Goal: Task Accomplishment & Management: Manage account settings

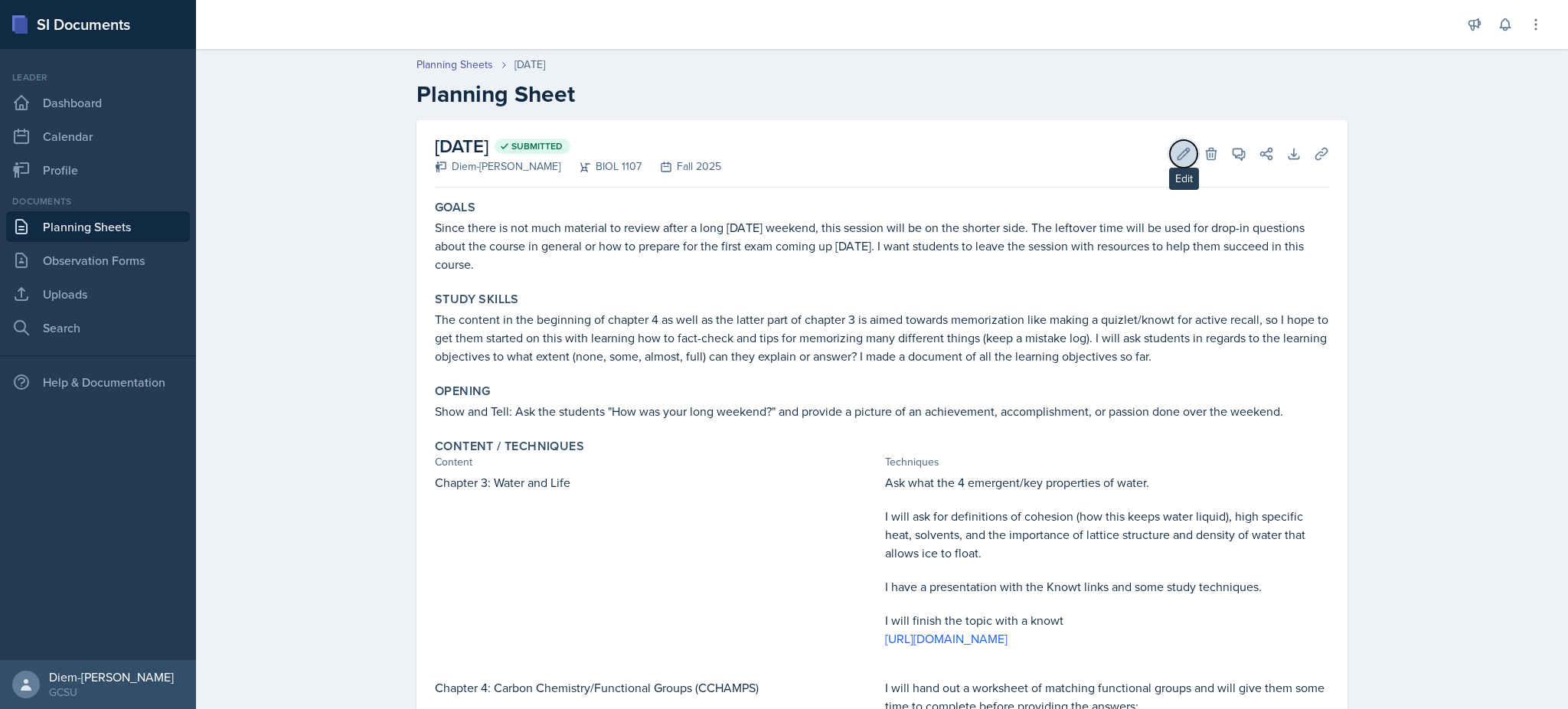
click at [1176, 156] on icon at bounding box center [1184, 154] width 15 height 15
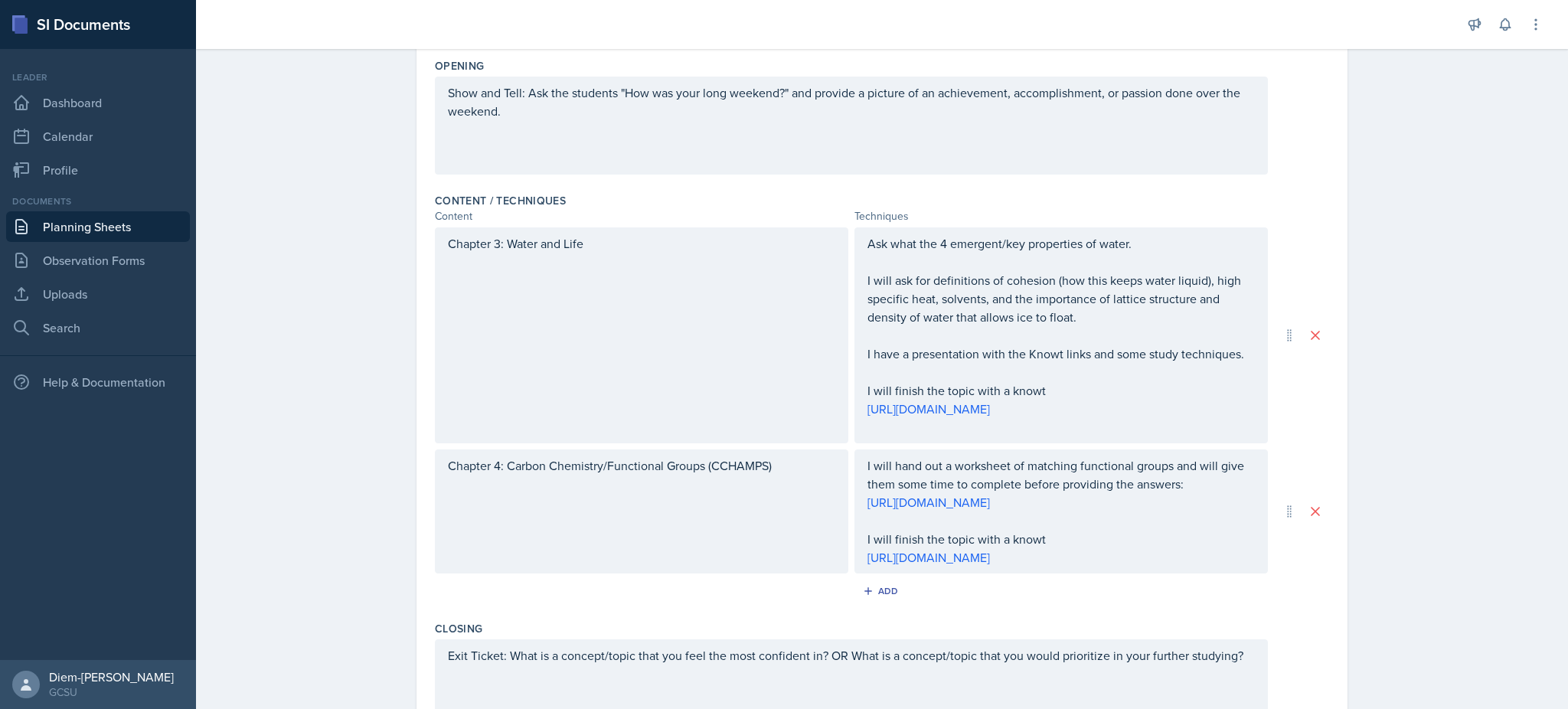
scroll to position [652, 0]
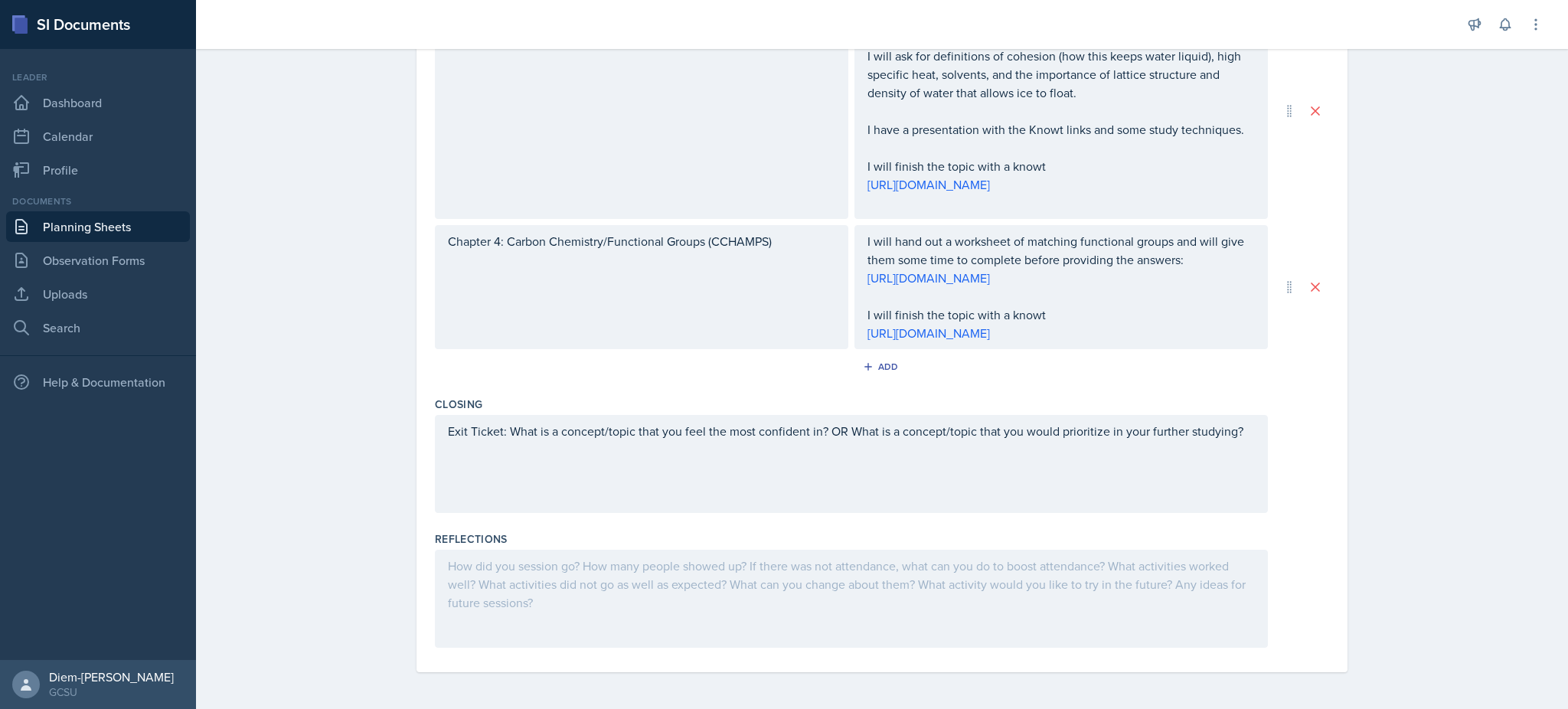
click at [592, 580] on div at bounding box center [851, 599] width 833 height 98
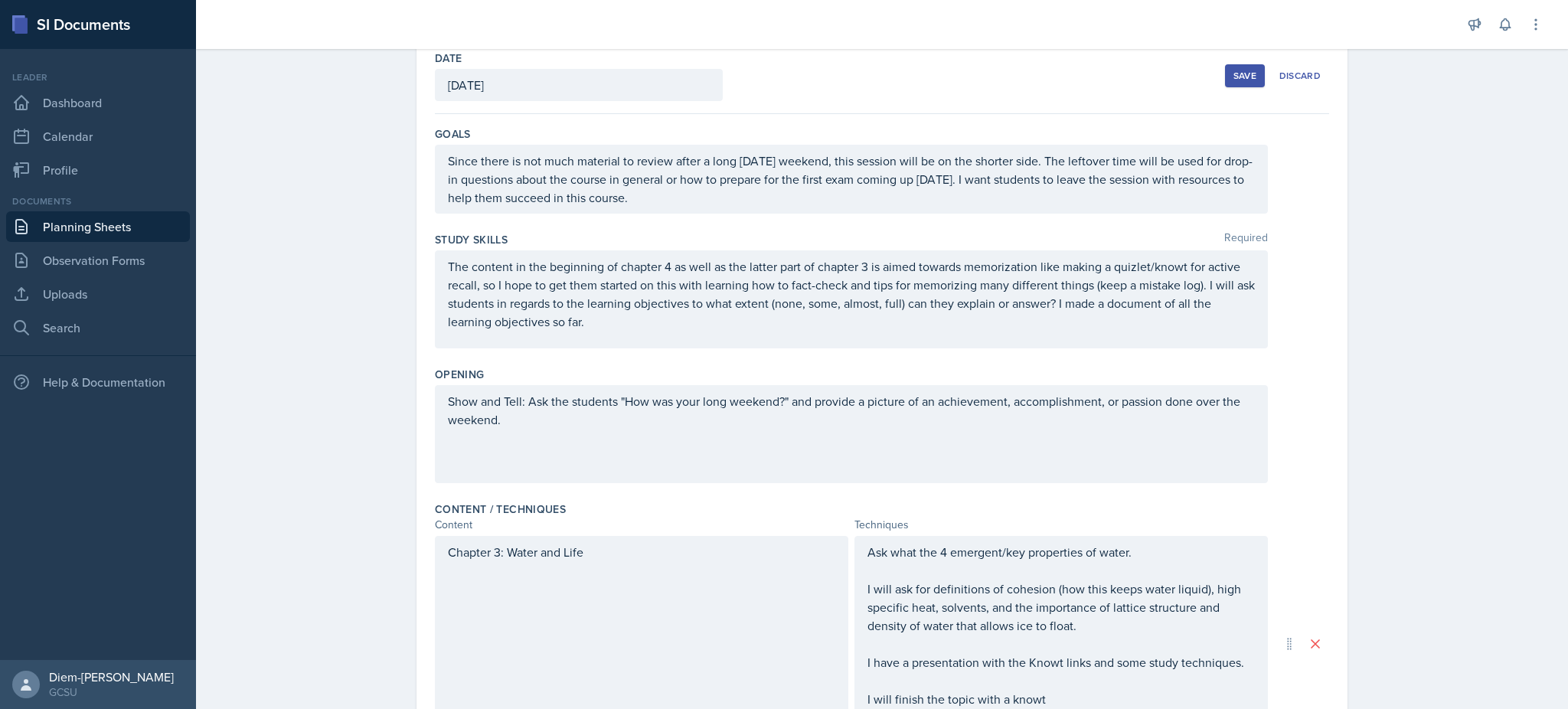
scroll to position [83, 0]
click at [824, 437] on div "Show and Tell: Ask the students "How was your long weekend?" and provide a pict…" at bounding box center [851, 433] width 833 height 98
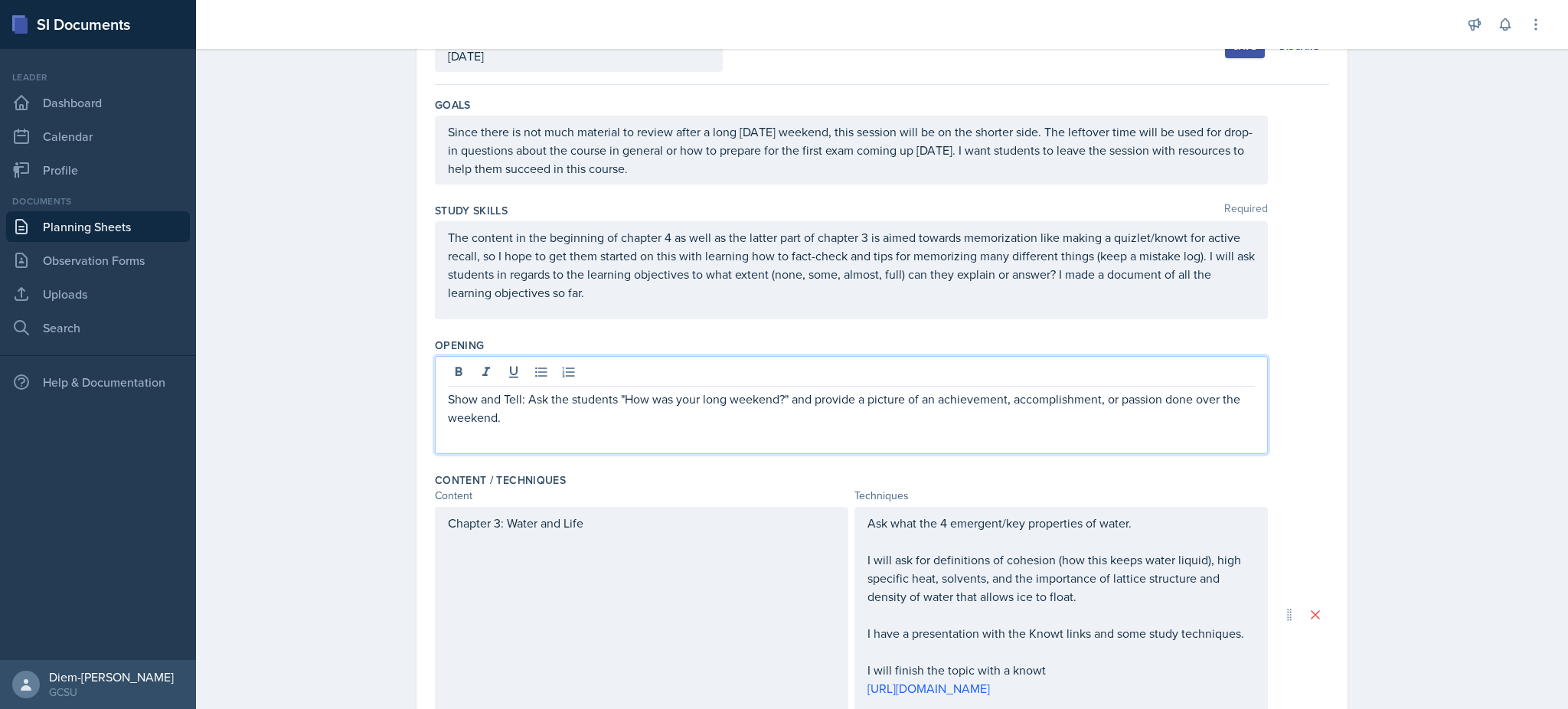
click at [819, 437] on div "Show and Tell: Ask the students "How was your long weekend?" and provide a pict…" at bounding box center [851, 405] width 833 height 98
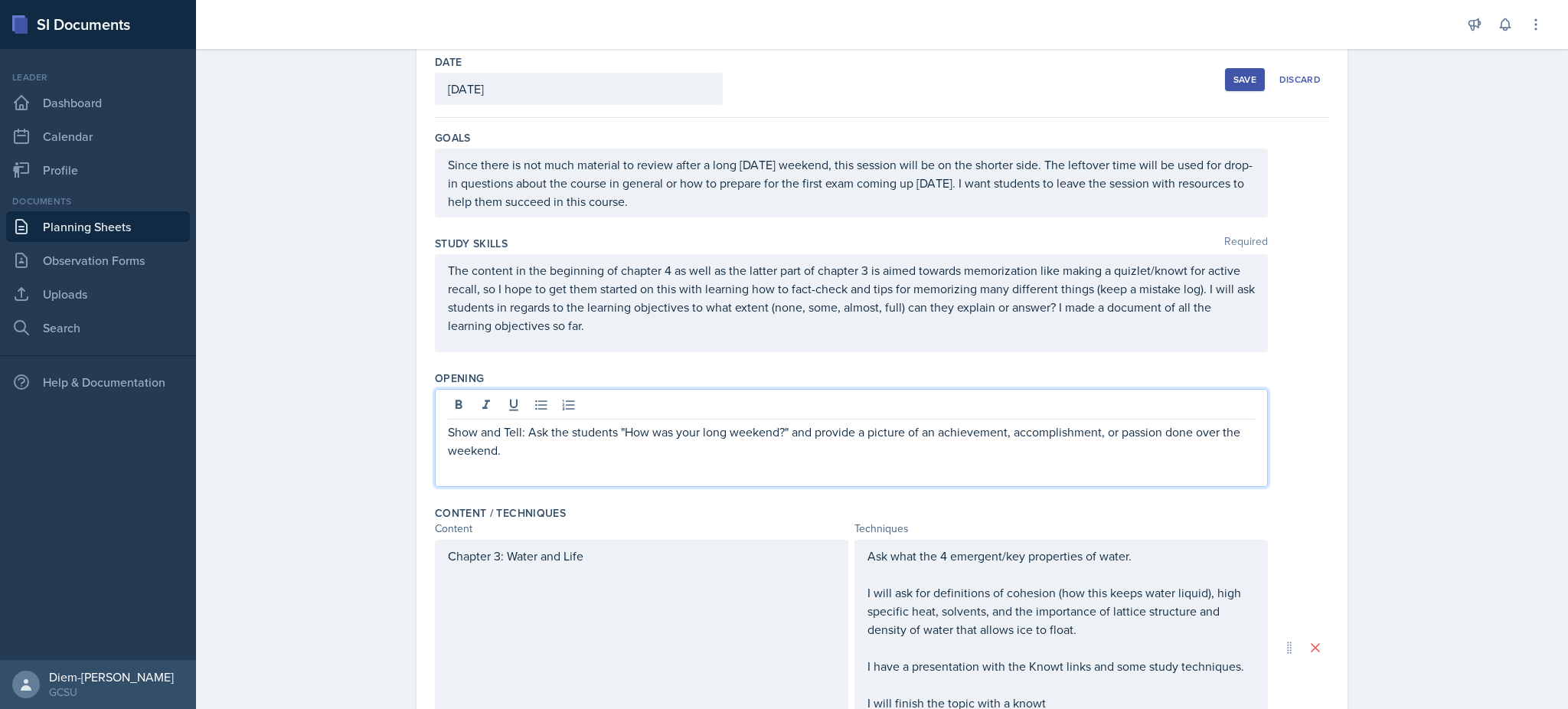
scroll to position [74, 0]
click at [752, 451] on p "Show and Tell: Ask the students "How was your long weekend?" and provide a pict…" at bounding box center [851, 444] width 807 height 37
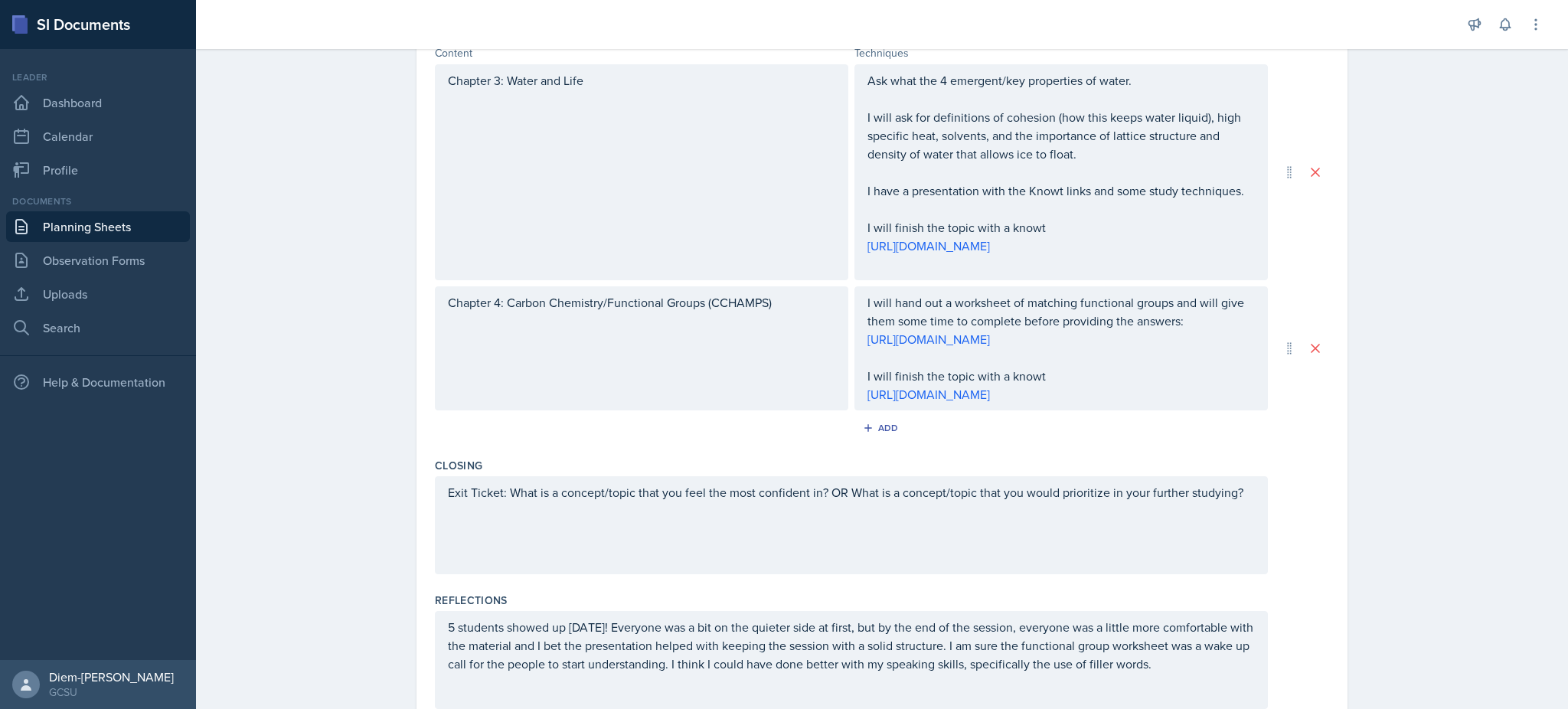
scroll to position [652, 0]
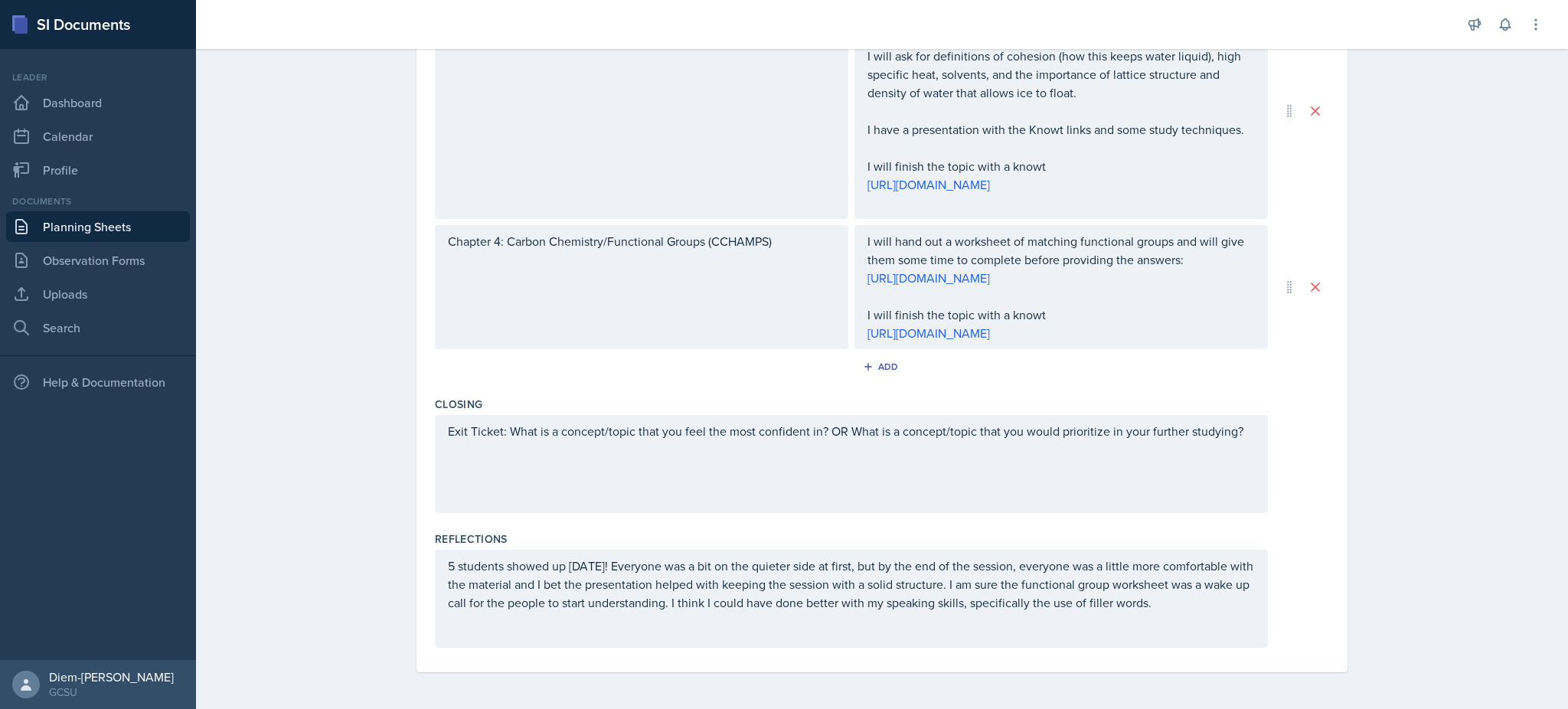
click at [569, 563] on div "5 students showed up [DATE]! Everyone was a bit on the quieter side at first, b…" at bounding box center [851, 599] width 833 height 98
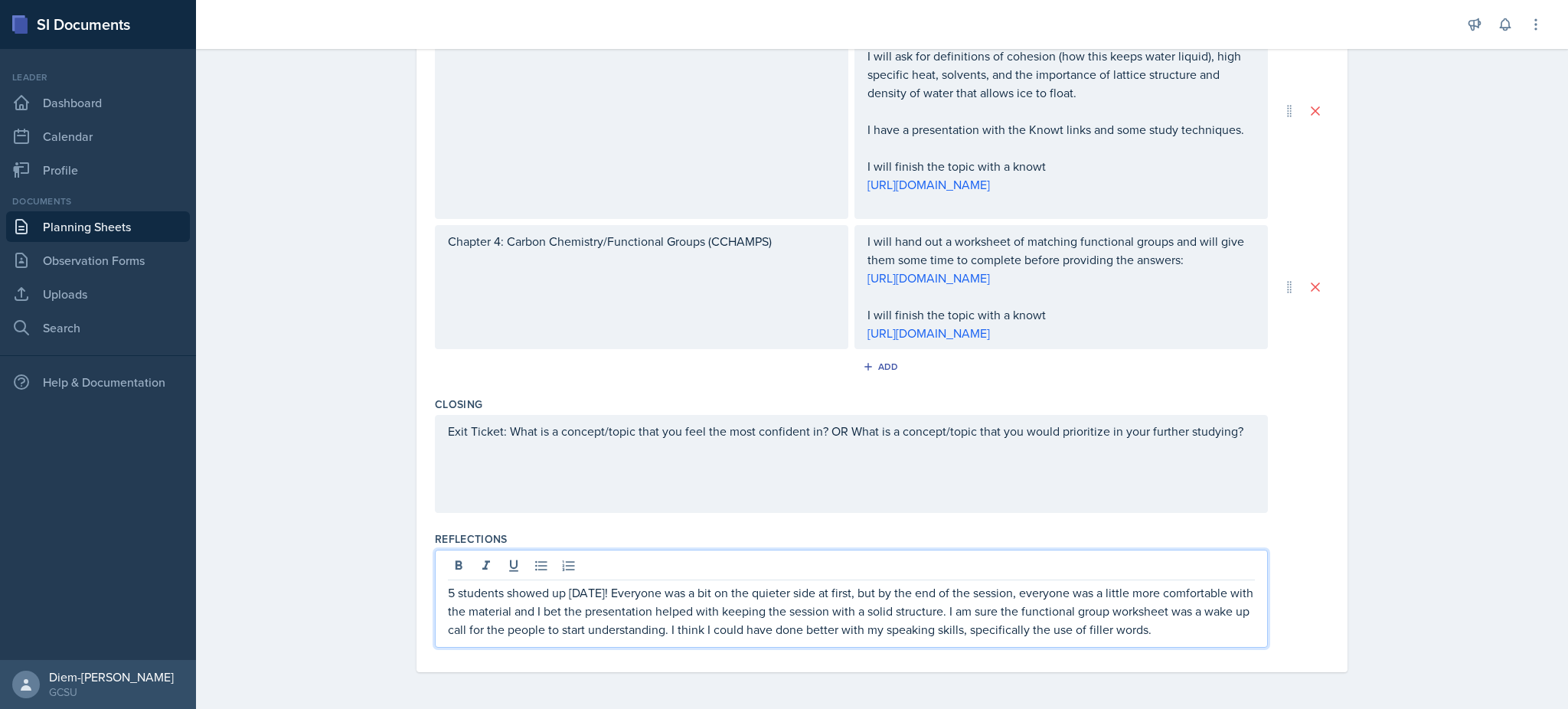
click at [657, 587] on p "5 students showed up [DATE]! Everyone was a bit on the quieter side at first, b…" at bounding box center [851, 612] width 807 height 55
click at [603, 592] on p "5 students showed up [DATE]! Everyone was a bit on the quieter side at first, b…" at bounding box center [851, 612] width 807 height 55
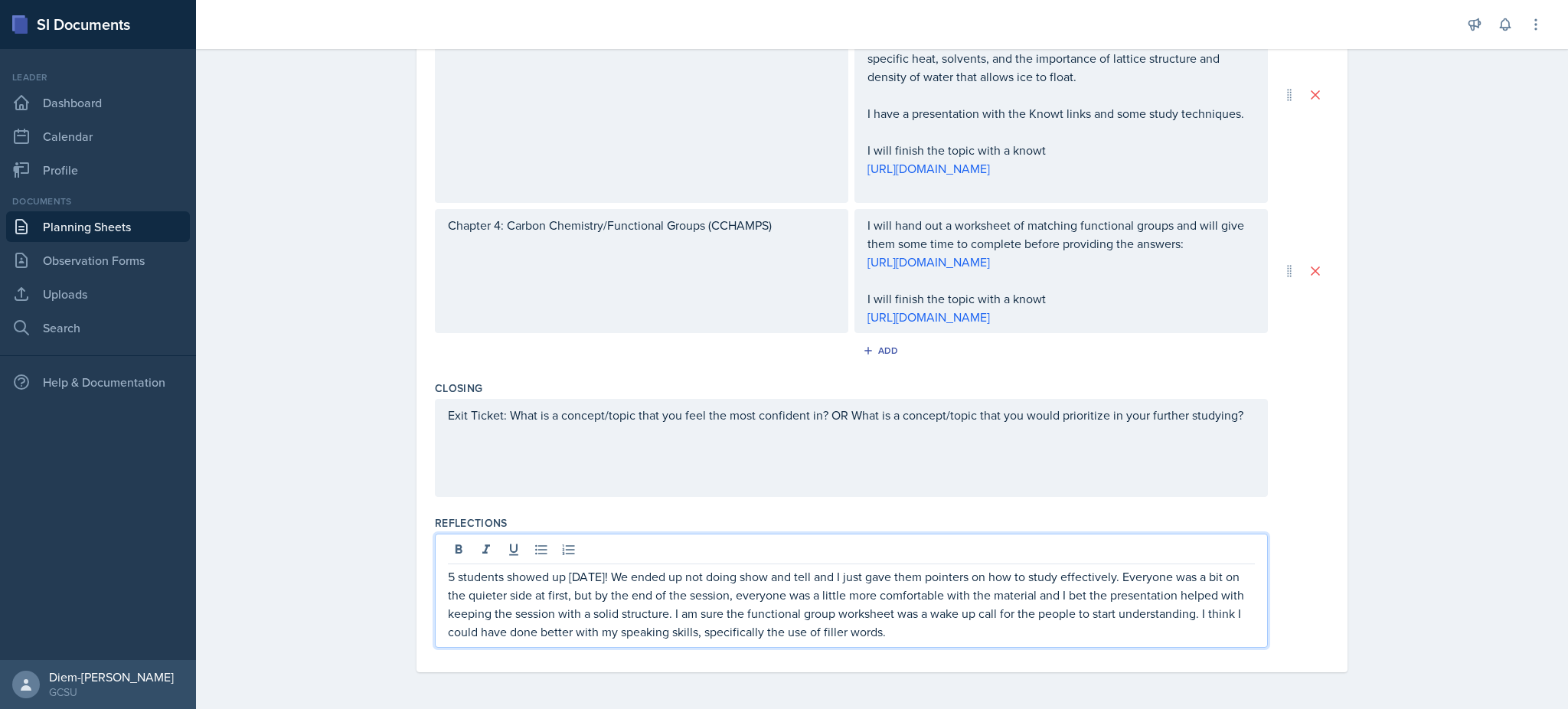
click at [965, 641] on p "5 students showed up [DATE]! We ended up not doing show and tell and I just gav…" at bounding box center [851, 604] width 807 height 73
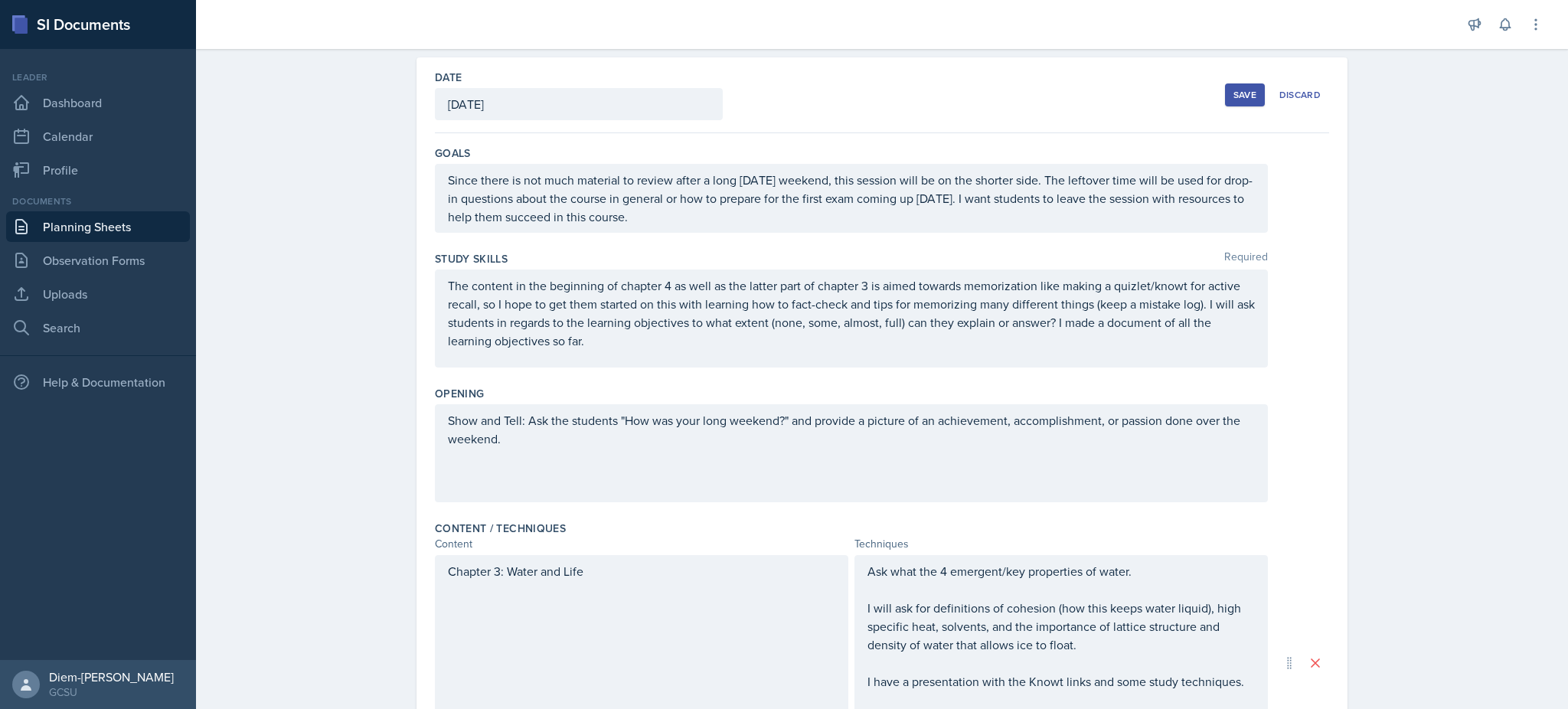
scroll to position [0, 0]
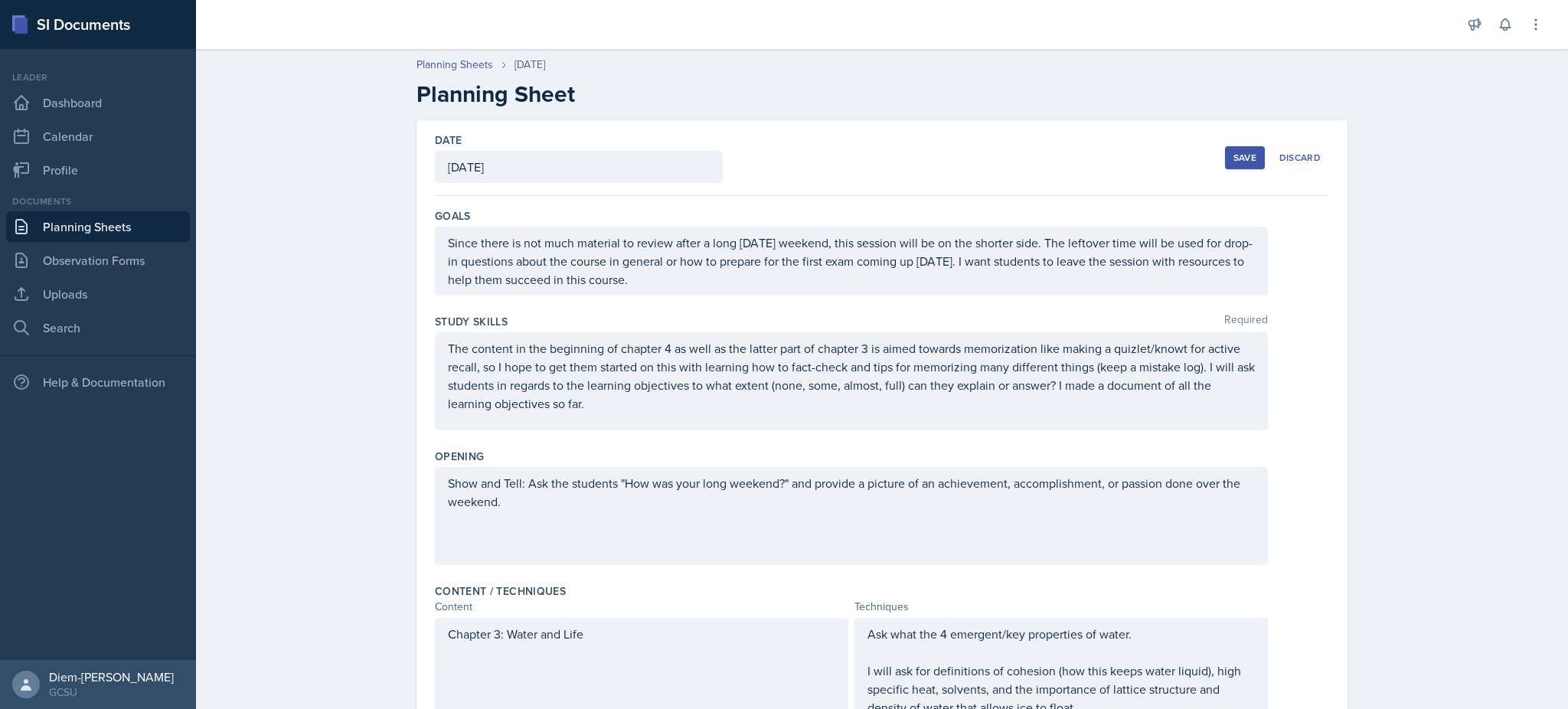
click at [1234, 156] on div "Save" at bounding box center [1245, 158] width 23 height 13
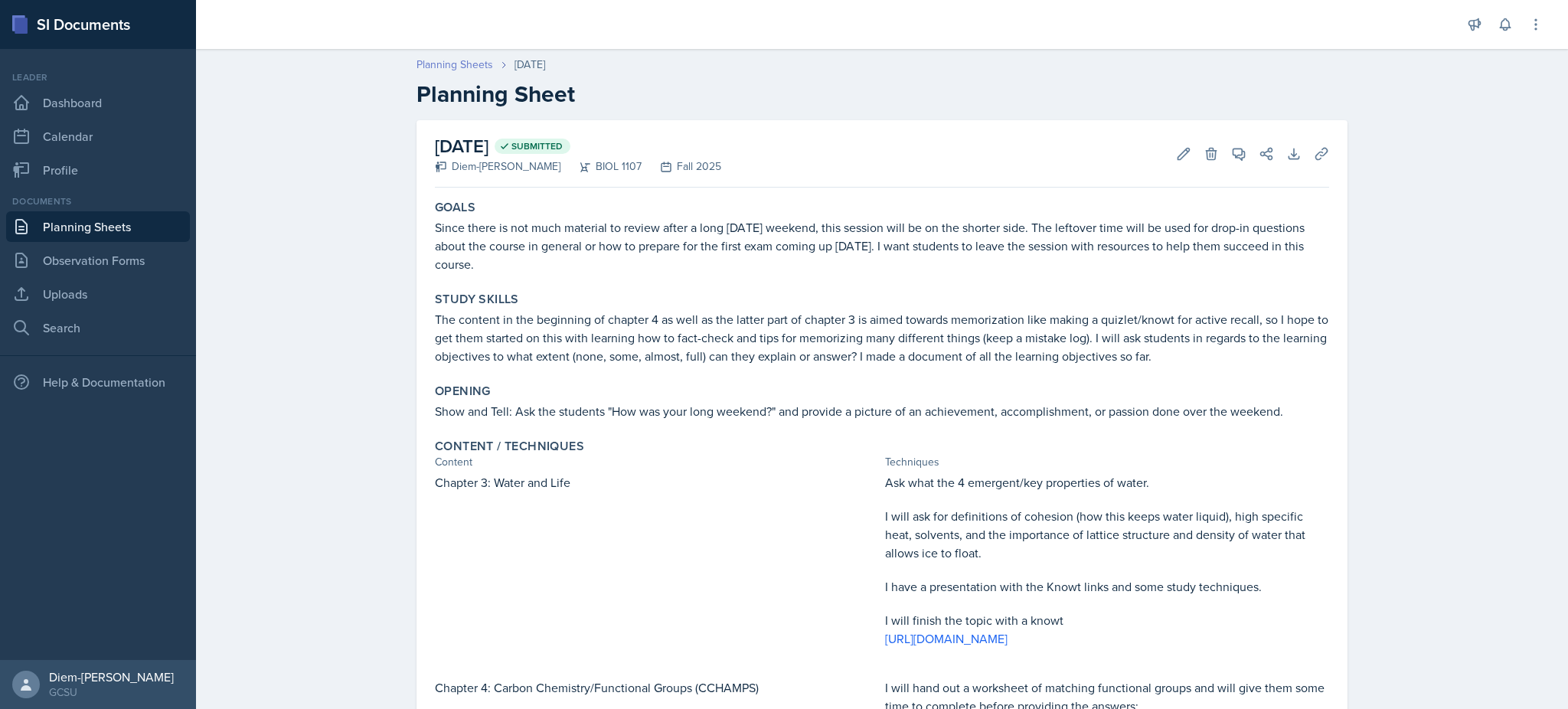
click at [454, 65] on link "Planning Sheets" at bounding box center [455, 64] width 77 height 16
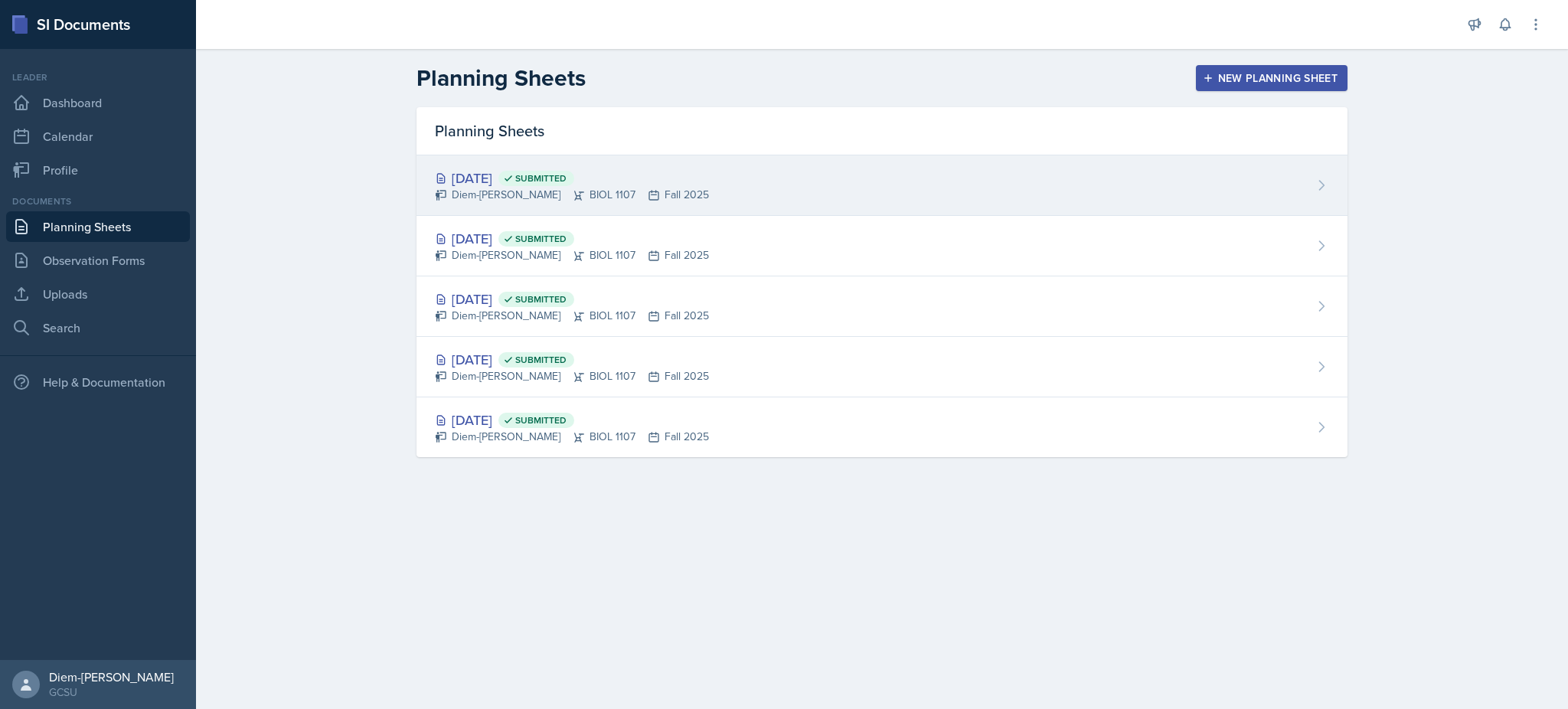
click at [567, 181] on span "Submitted" at bounding box center [540, 179] width 51 height 13
